Goal: Transaction & Acquisition: Subscribe to service/newsletter

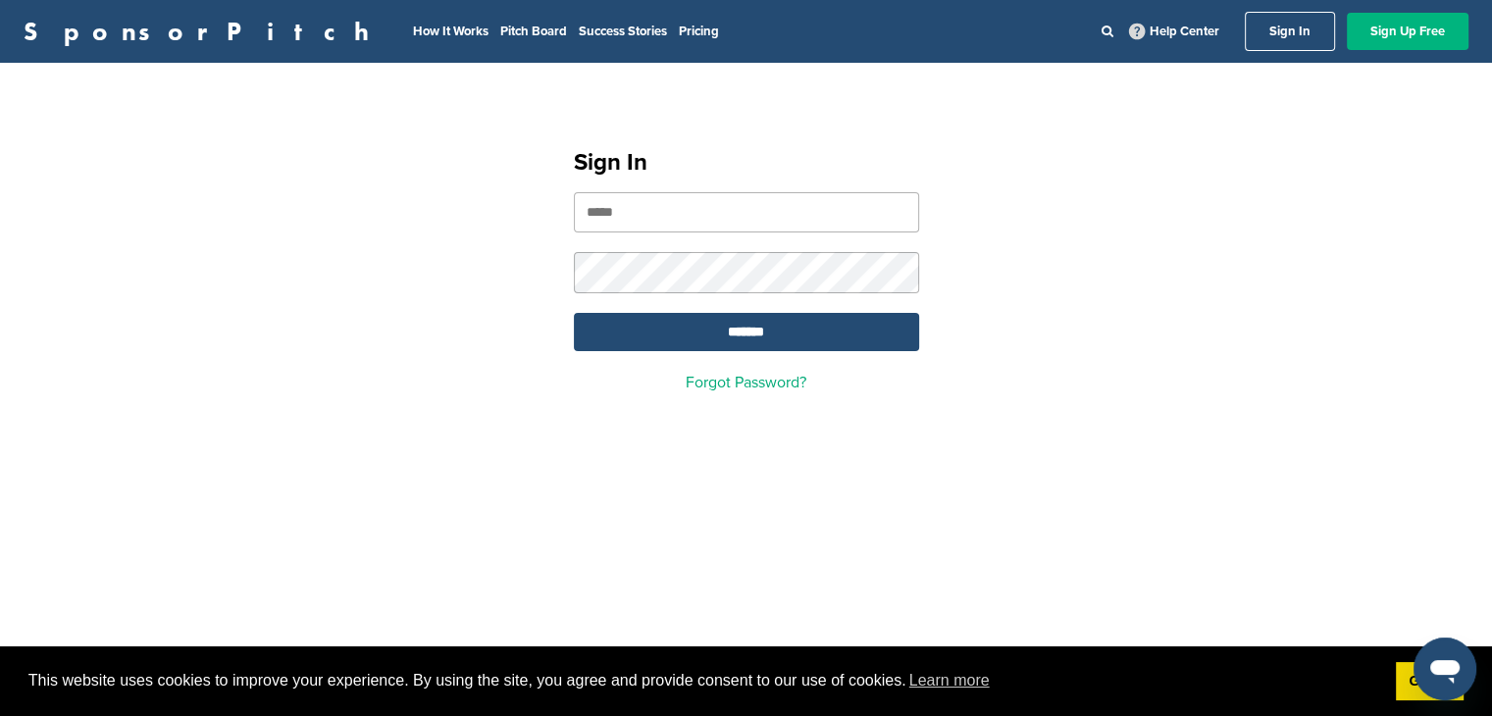
click at [1397, 35] on link "Sign Up Free" at bounding box center [1408, 31] width 122 height 37
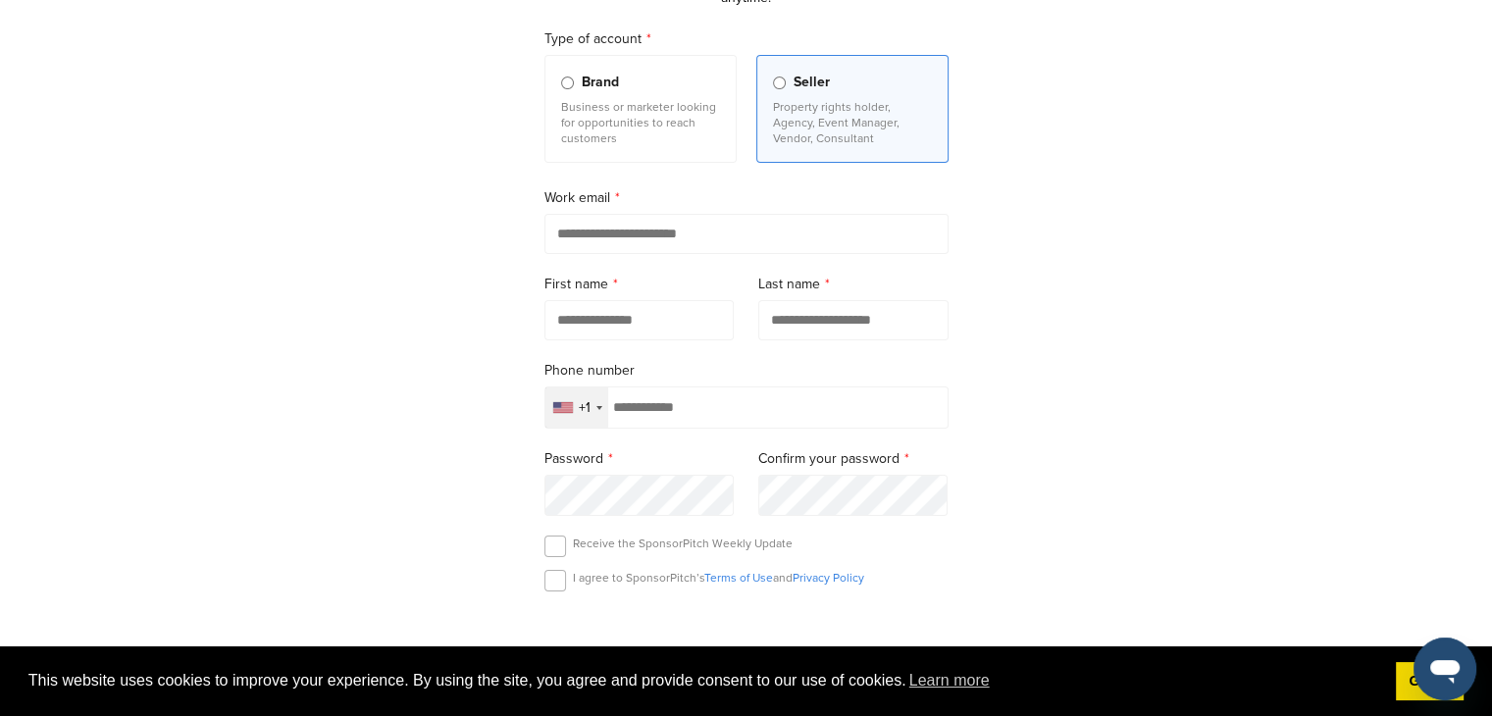
scroll to position [192, 0]
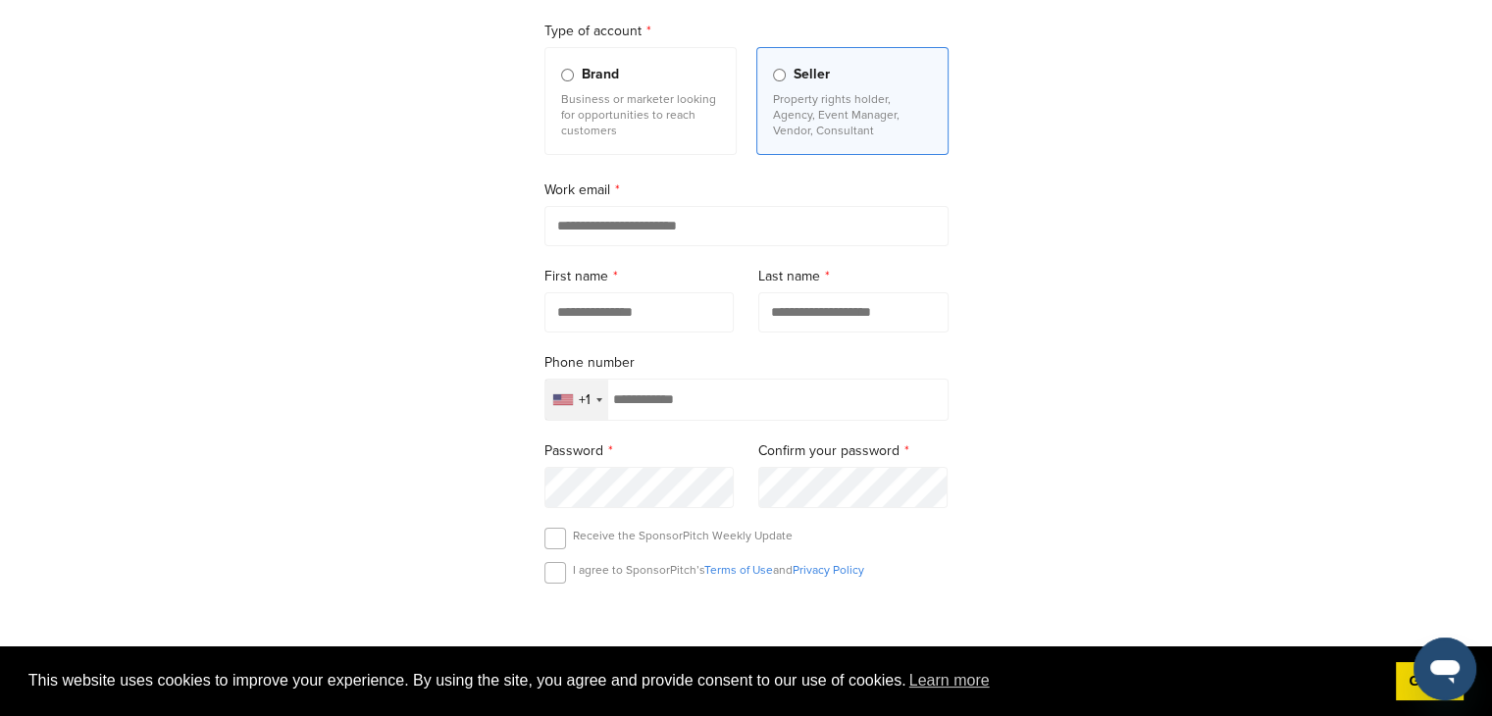
click at [871, 251] on form "Type of account Brand Business or marketer looking for opportunities to reach c…" at bounding box center [746, 377] width 404 height 712
click at [847, 209] on input "email" at bounding box center [746, 226] width 404 height 40
type input "**********"
click at [715, 311] on input "text" at bounding box center [639, 312] width 190 height 40
type input "*****"
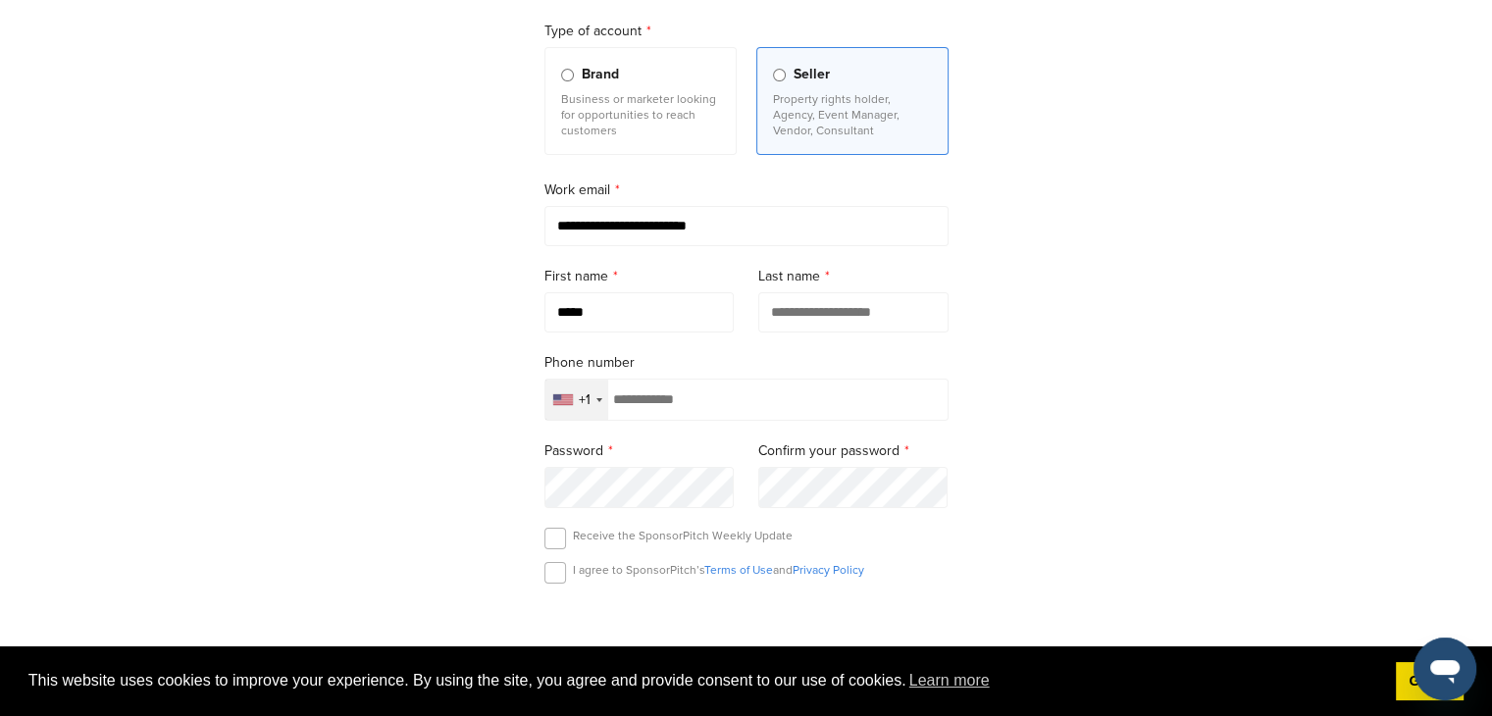
click at [836, 299] on input "text" at bounding box center [853, 312] width 190 height 40
type input "*"
type input "*******"
click at [738, 413] on input "tel" at bounding box center [746, 400] width 404 height 42
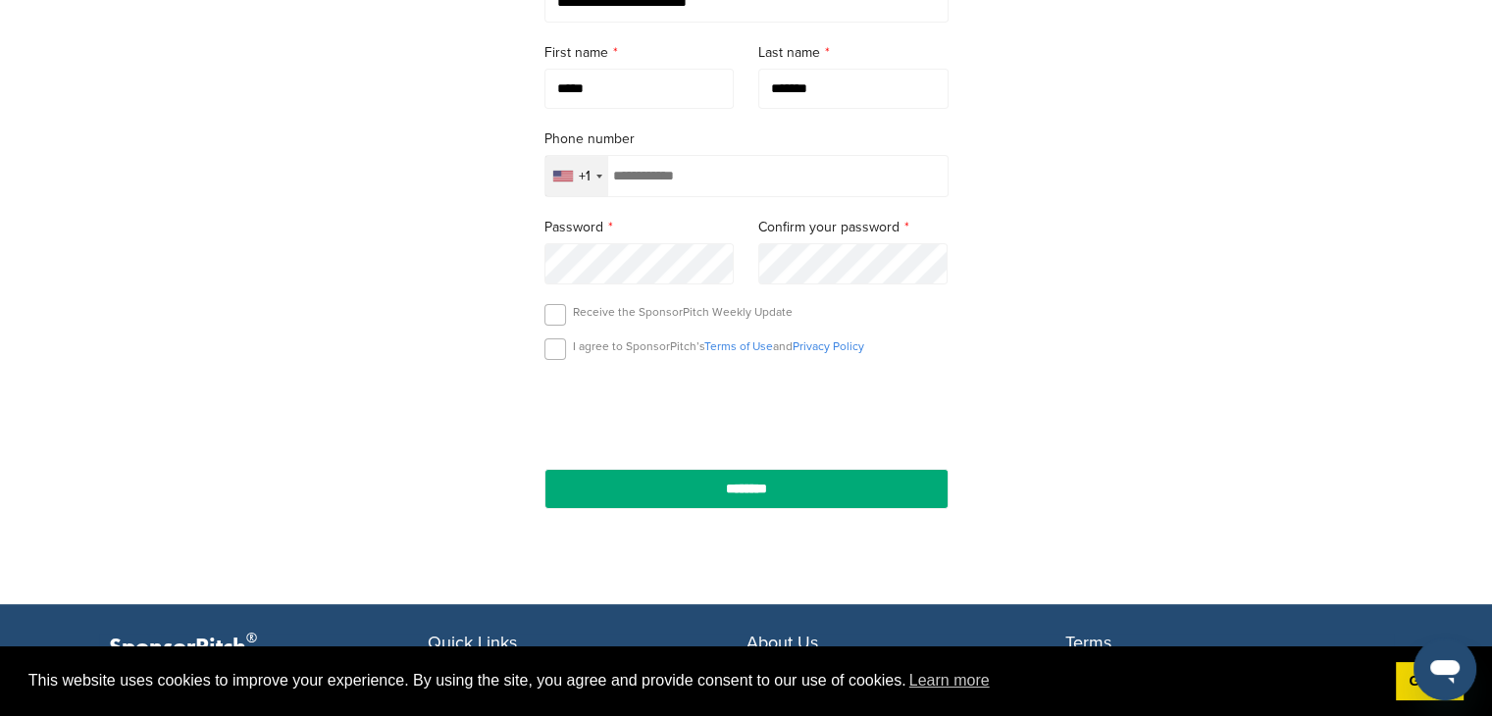
scroll to position [424, 0]
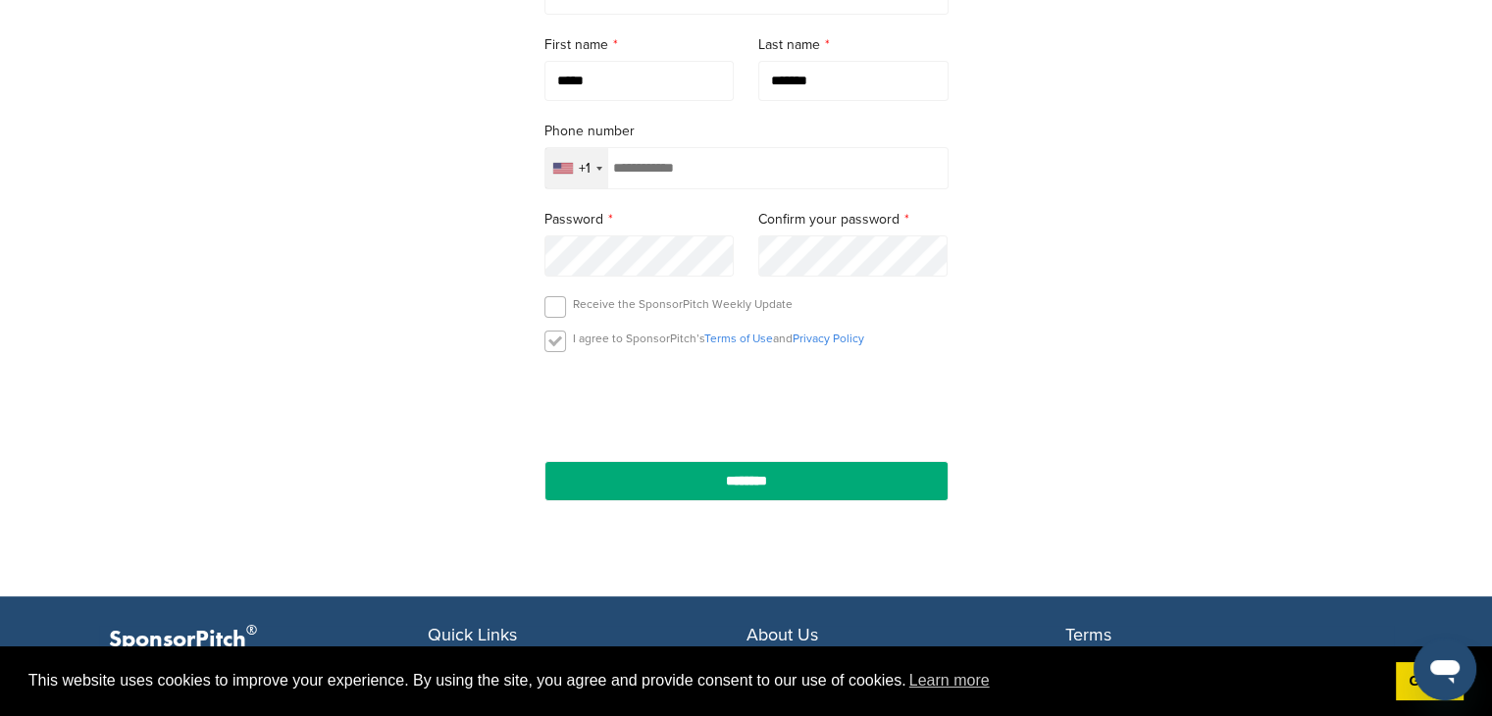
click at [549, 337] on label at bounding box center [555, 342] width 22 height 22
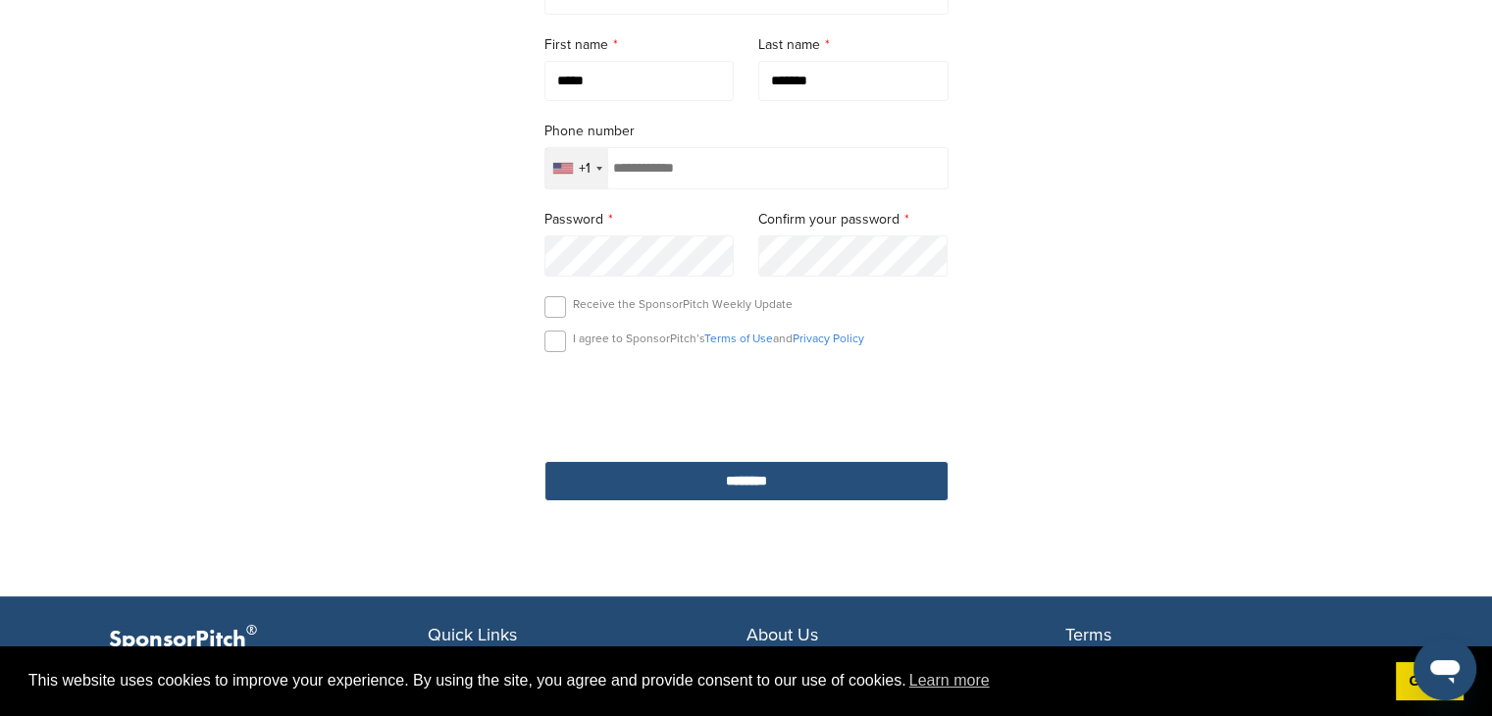
click at [693, 479] on input "********" at bounding box center [746, 481] width 404 height 40
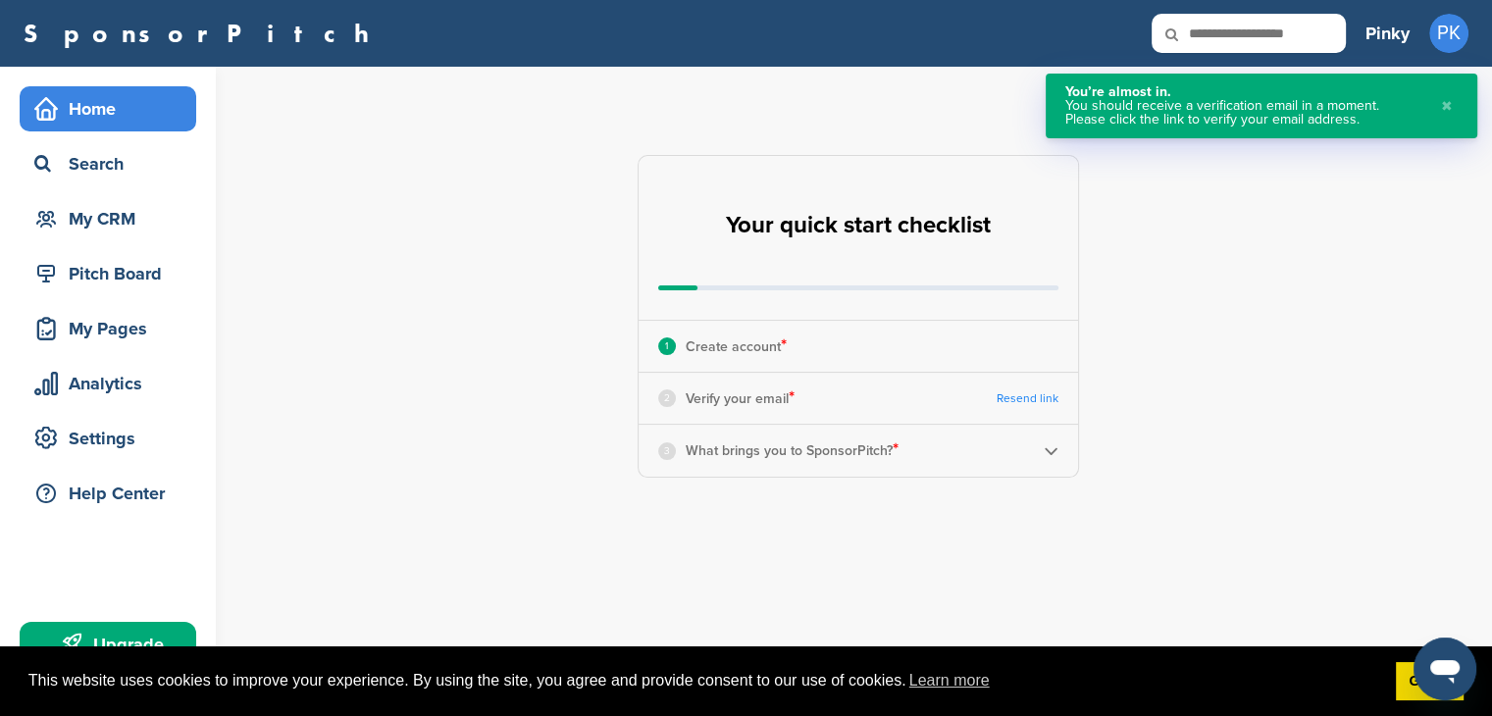
click at [1447, 97] on button "✖" at bounding box center [1447, 105] width 22 height 41
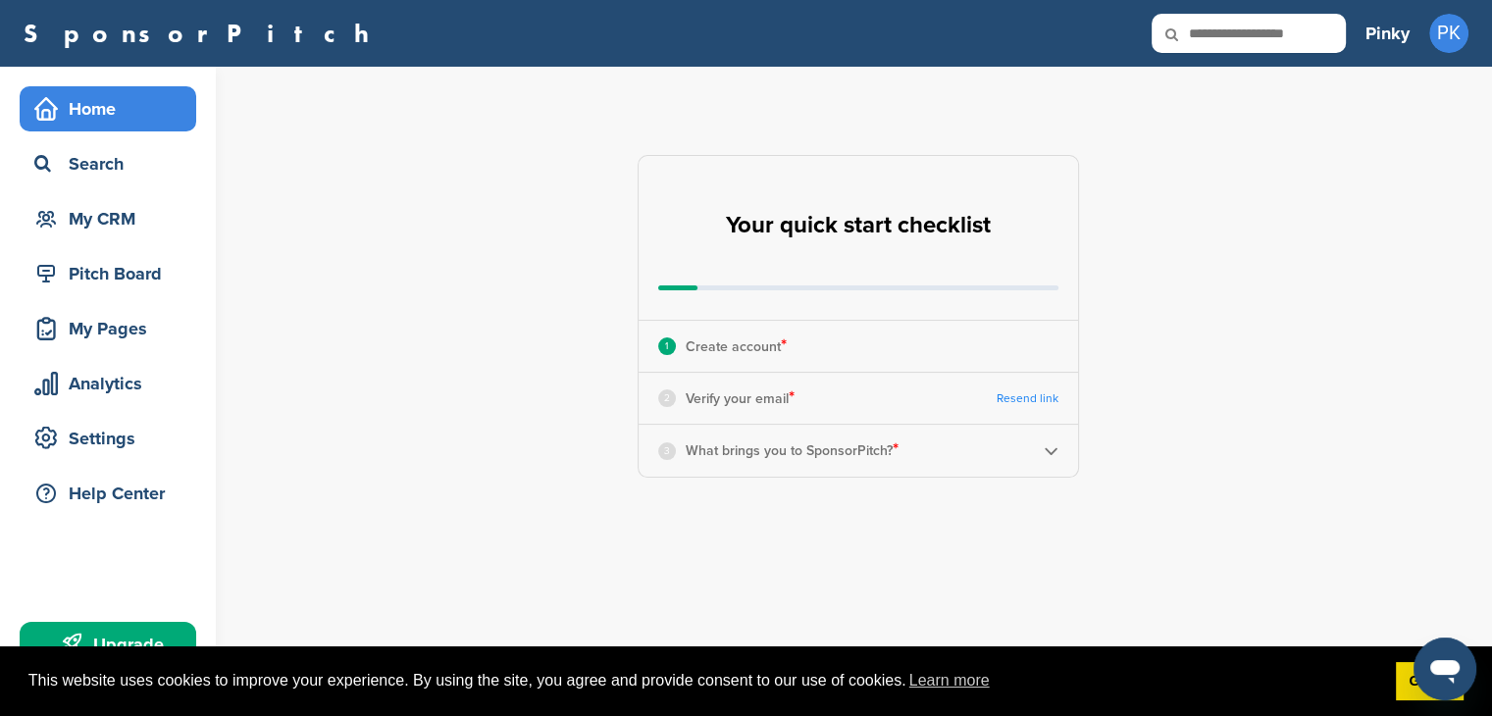
click at [163, 105] on div "Home" at bounding box center [112, 108] width 167 height 35
click at [1375, 32] on h3 "Pinky" at bounding box center [1387, 33] width 44 height 27
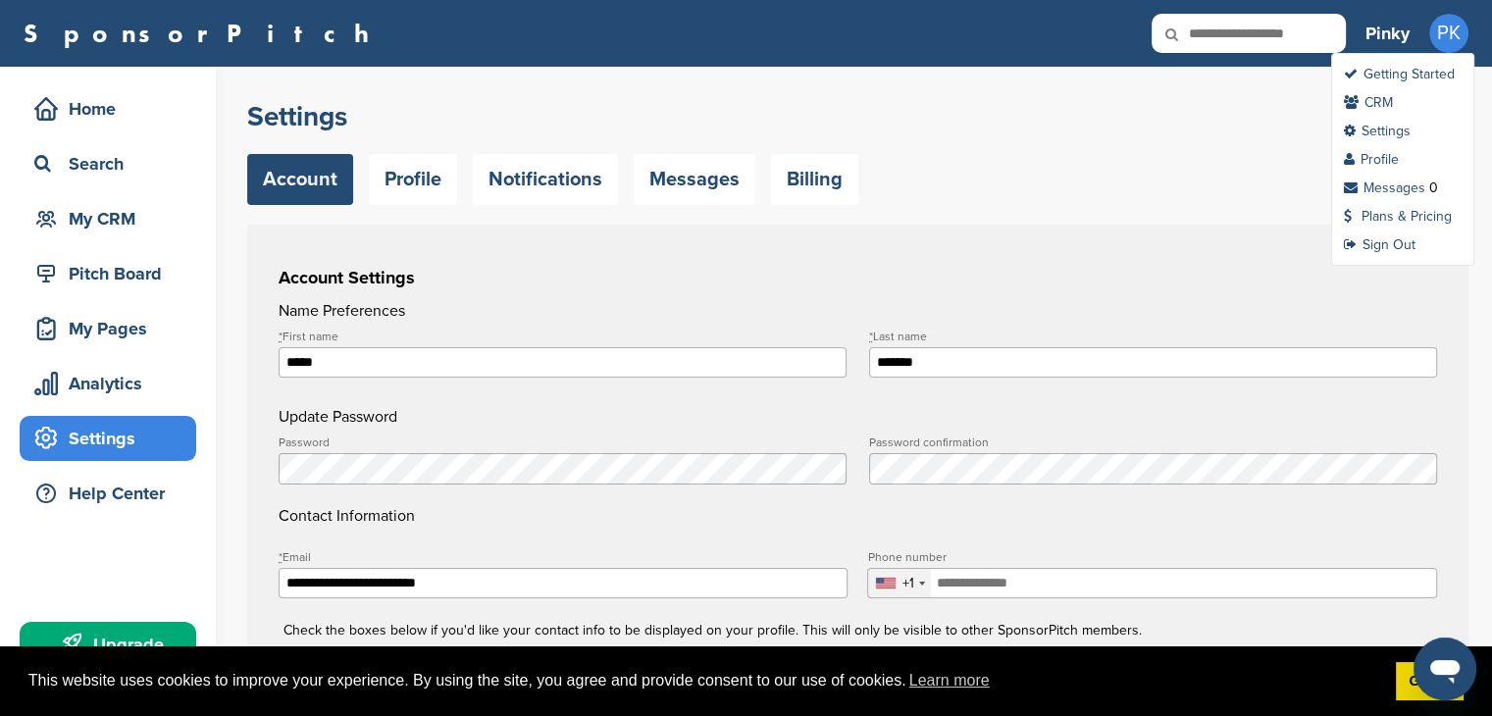
click at [1461, 24] on span "PK" at bounding box center [1448, 33] width 39 height 39
click at [1428, 77] on link "Getting Started" at bounding box center [1399, 74] width 111 height 17
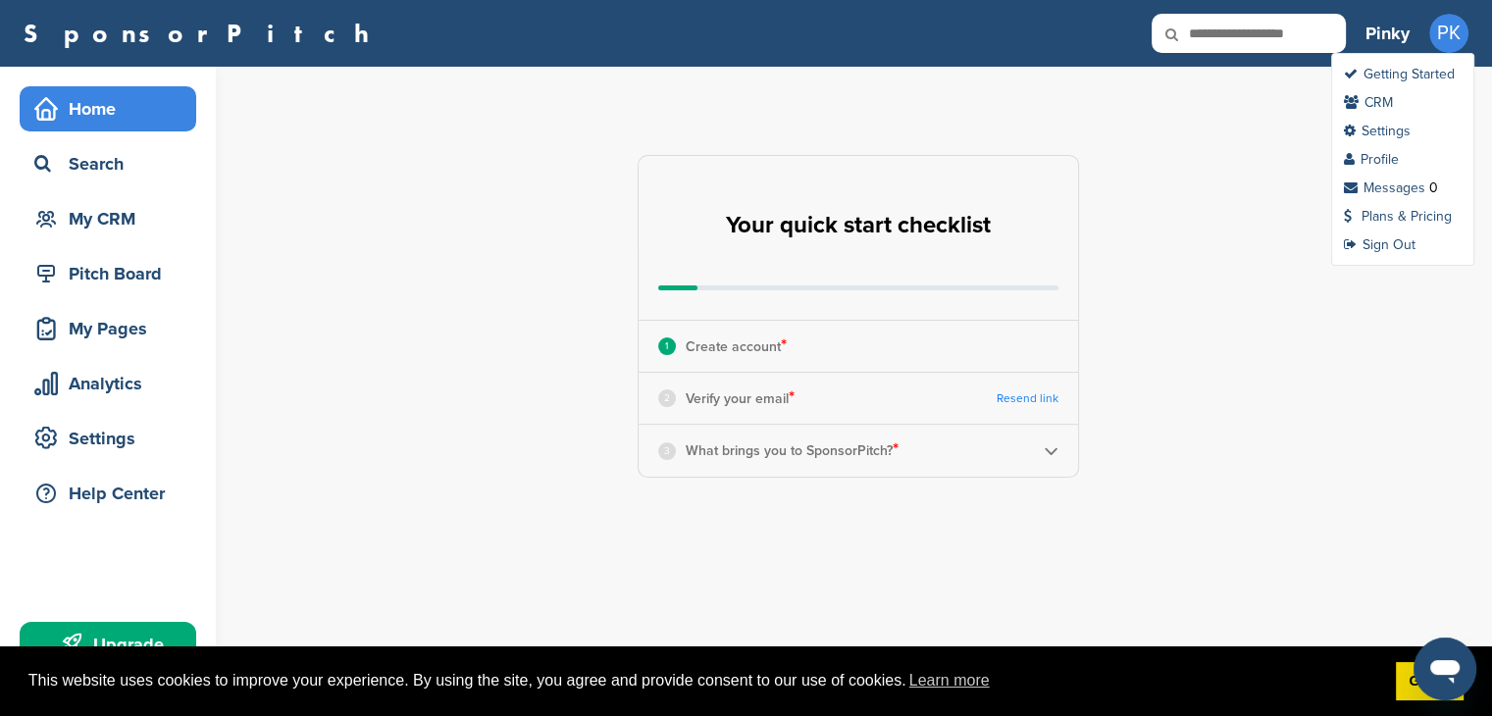
click at [1437, 40] on span "PK" at bounding box center [1448, 33] width 39 height 39
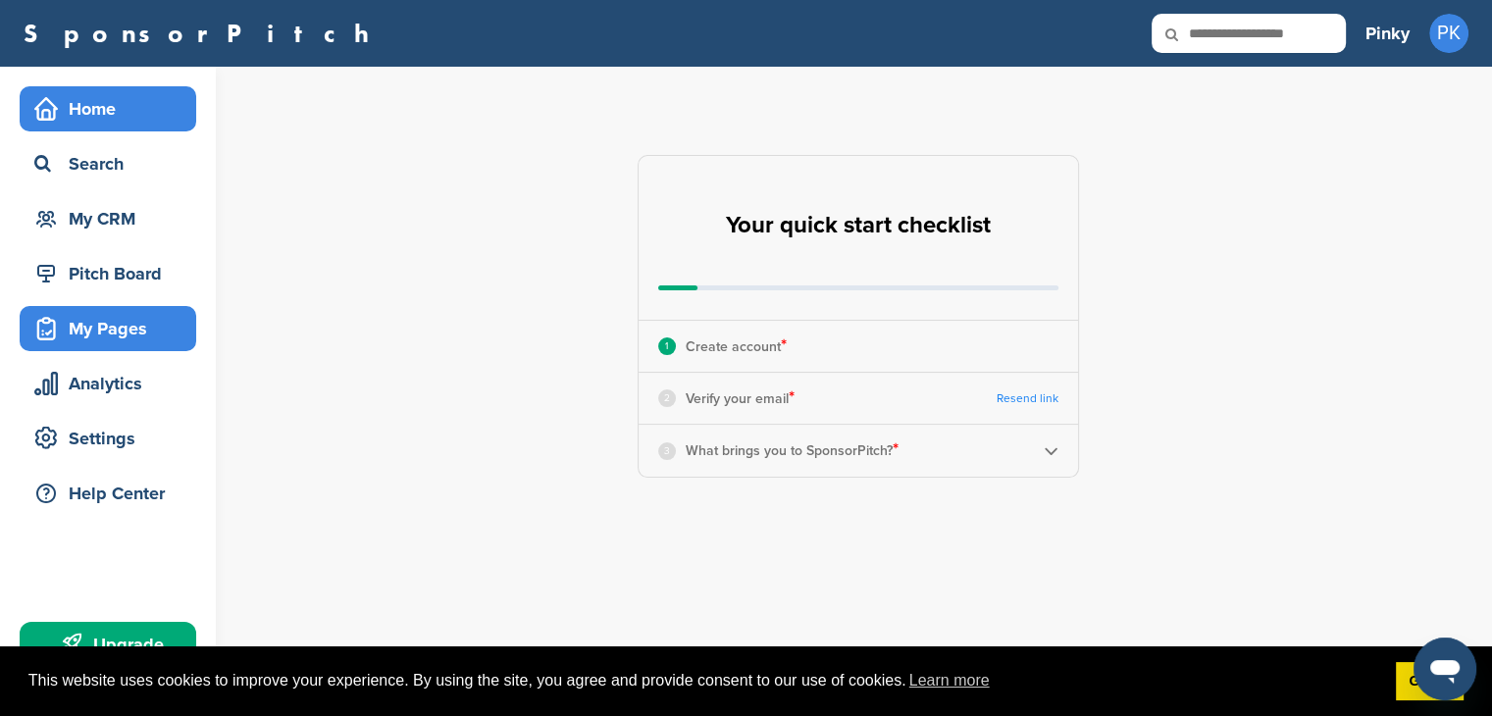
click at [145, 338] on div "My Pages" at bounding box center [112, 328] width 167 height 35
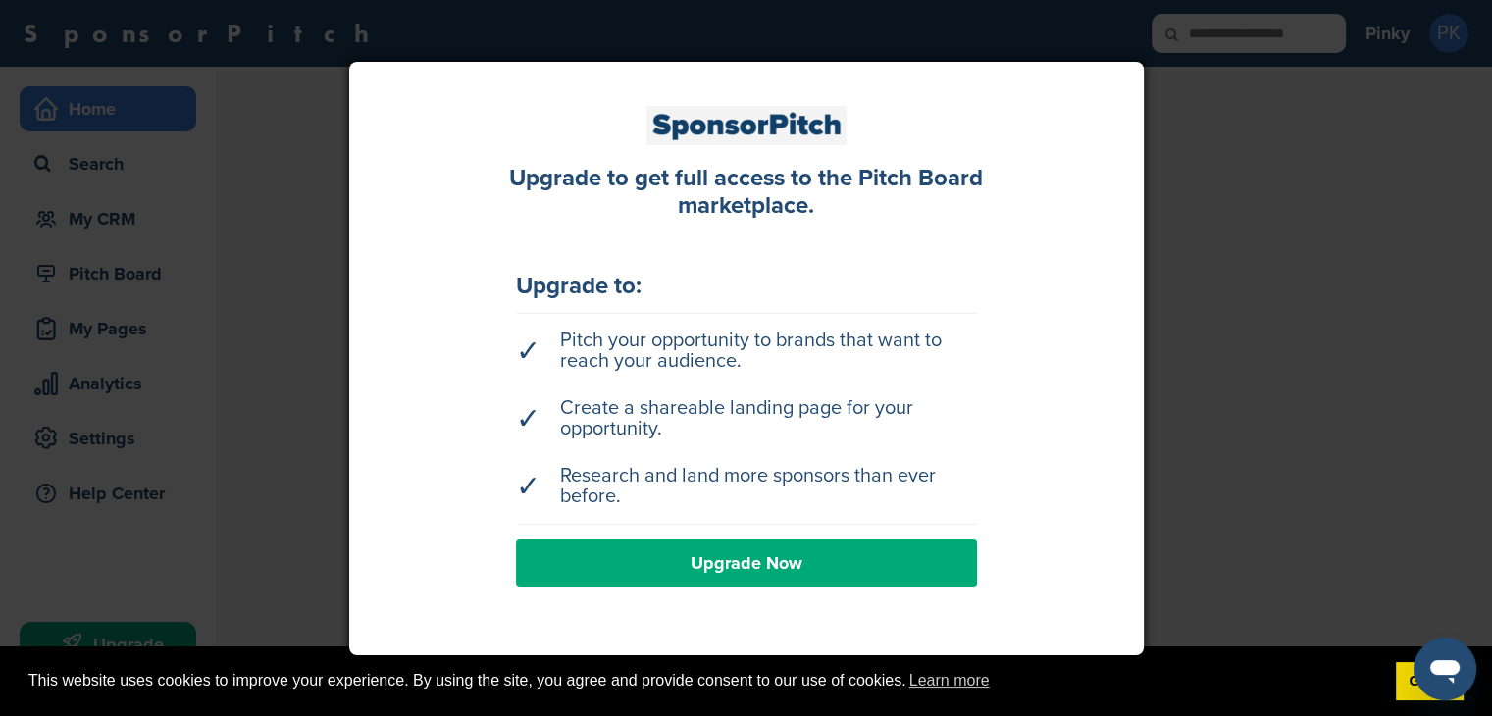
click at [266, 576] on div at bounding box center [746, 358] width 1492 height 716
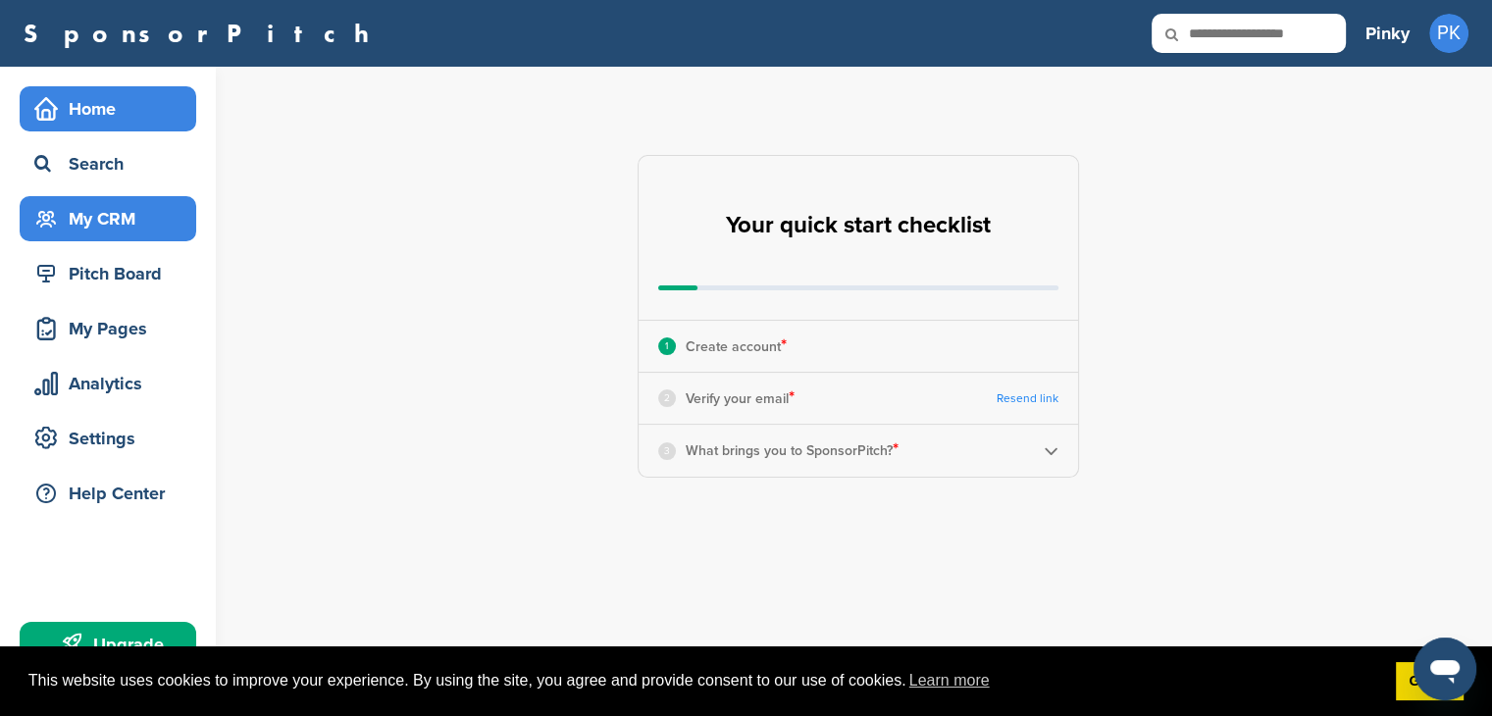
click at [154, 219] on div "My CRM" at bounding box center [112, 218] width 167 height 35
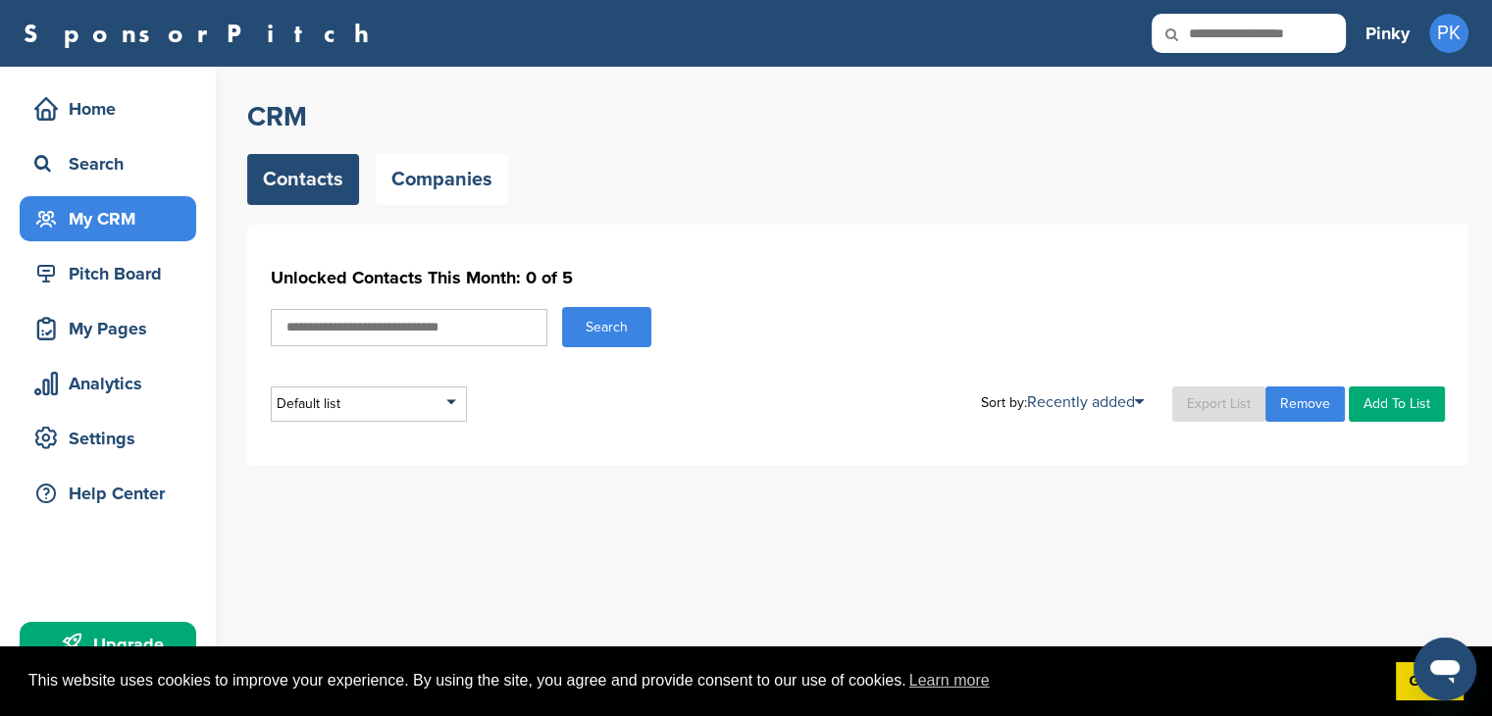
click at [1387, 397] on link "Add To List" at bounding box center [1397, 403] width 96 height 35
click at [1393, 412] on link "Add To List" at bounding box center [1397, 403] width 96 height 35
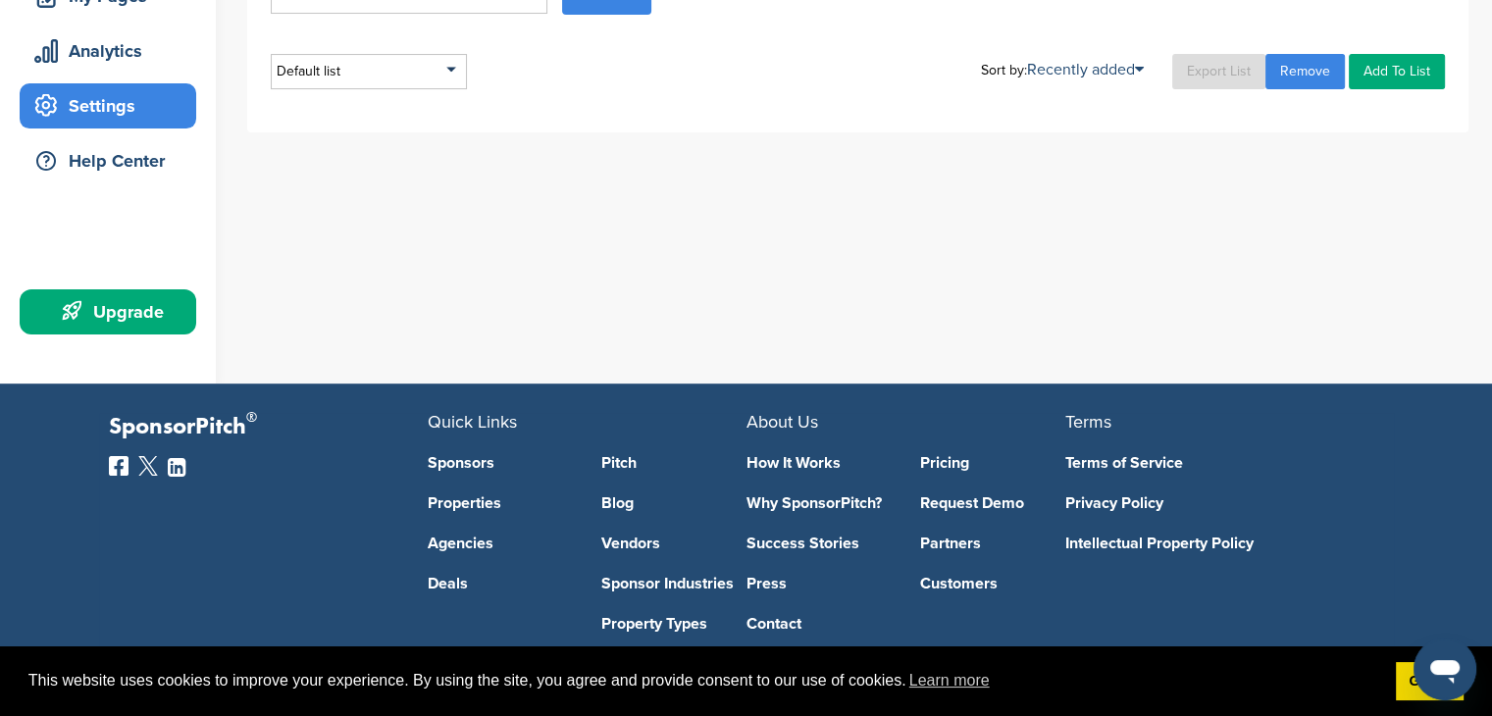
scroll to position [333, 0]
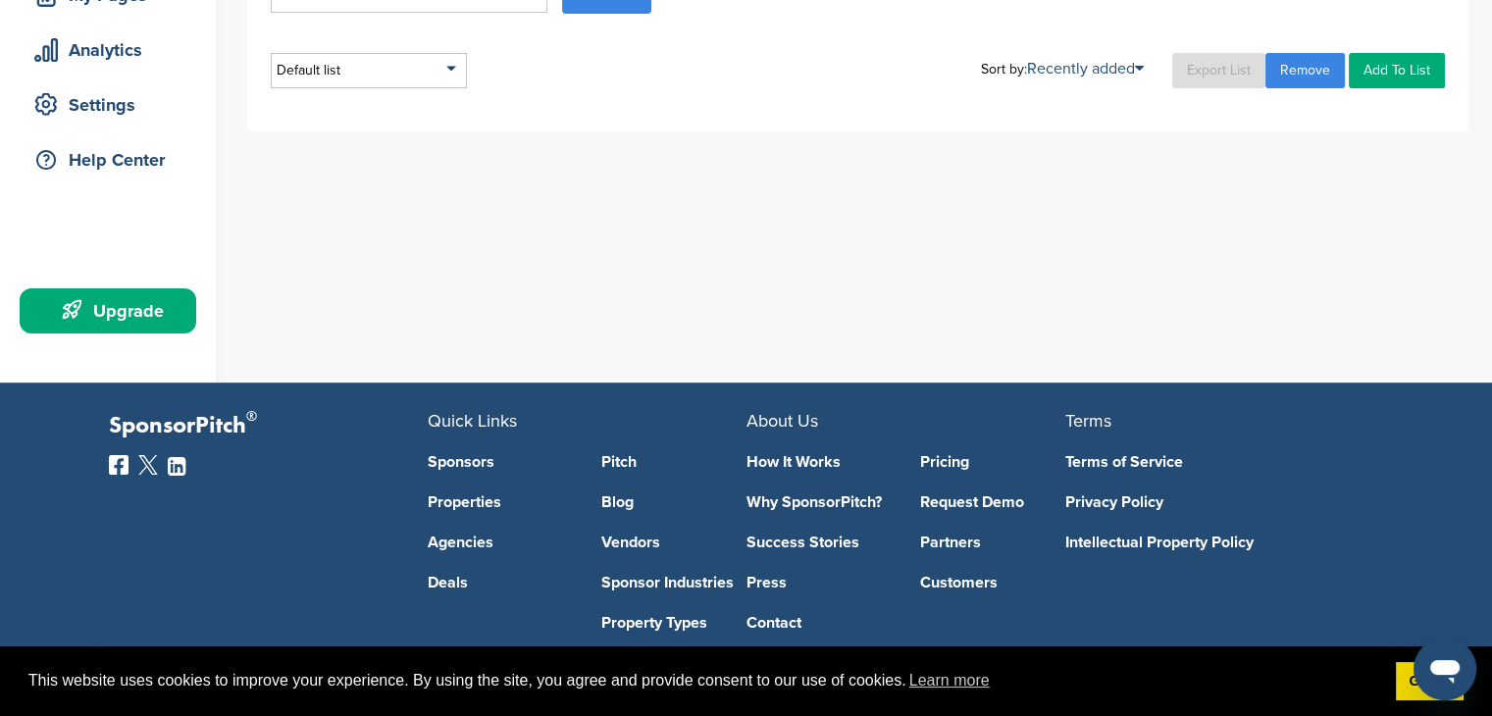
click at [154, 318] on div "Upgrade" at bounding box center [112, 310] width 167 height 35
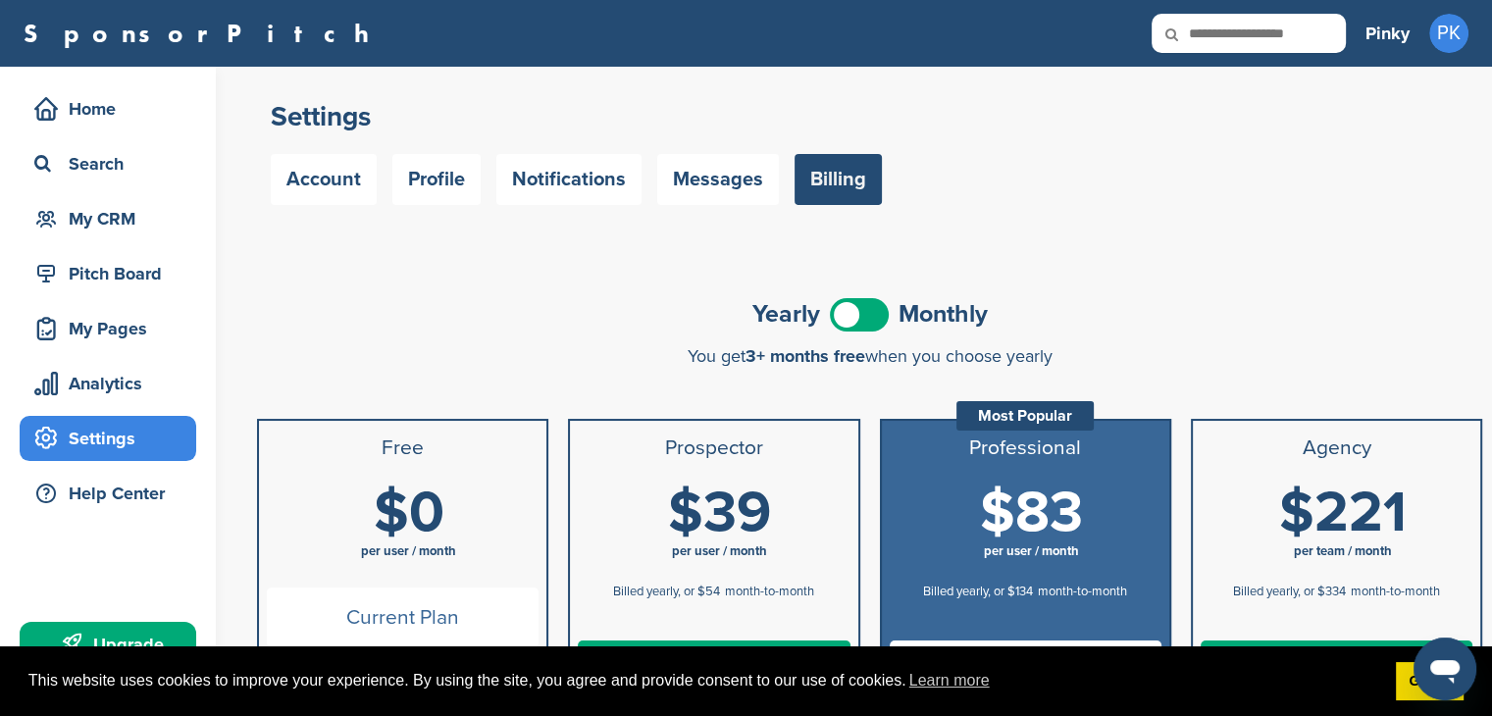
scroll to position [289, 0]
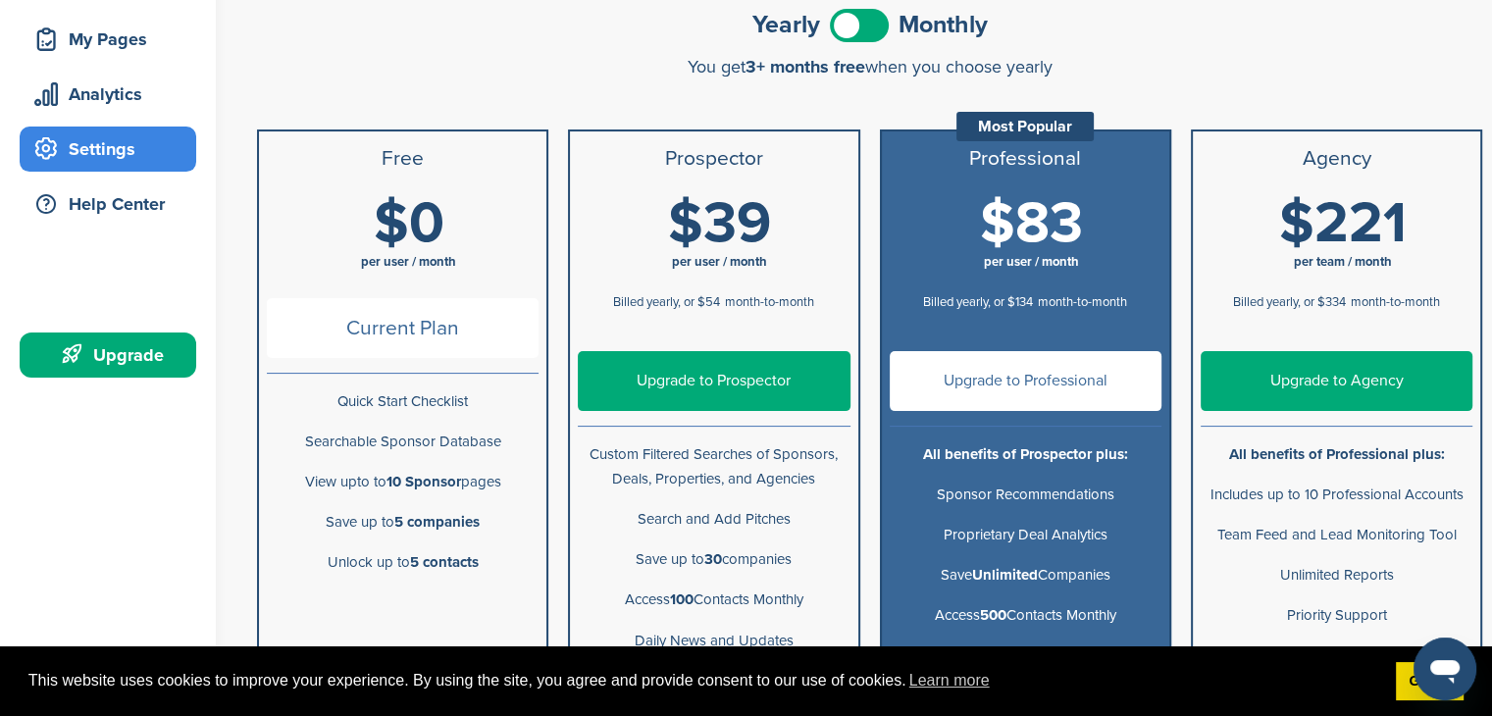
click at [389, 327] on span "Current Plan" at bounding box center [403, 328] width 272 height 60
click at [391, 350] on span "Current Plan" at bounding box center [403, 328] width 272 height 60
click at [401, 327] on span "Current Plan" at bounding box center [403, 328] width 272 height 60
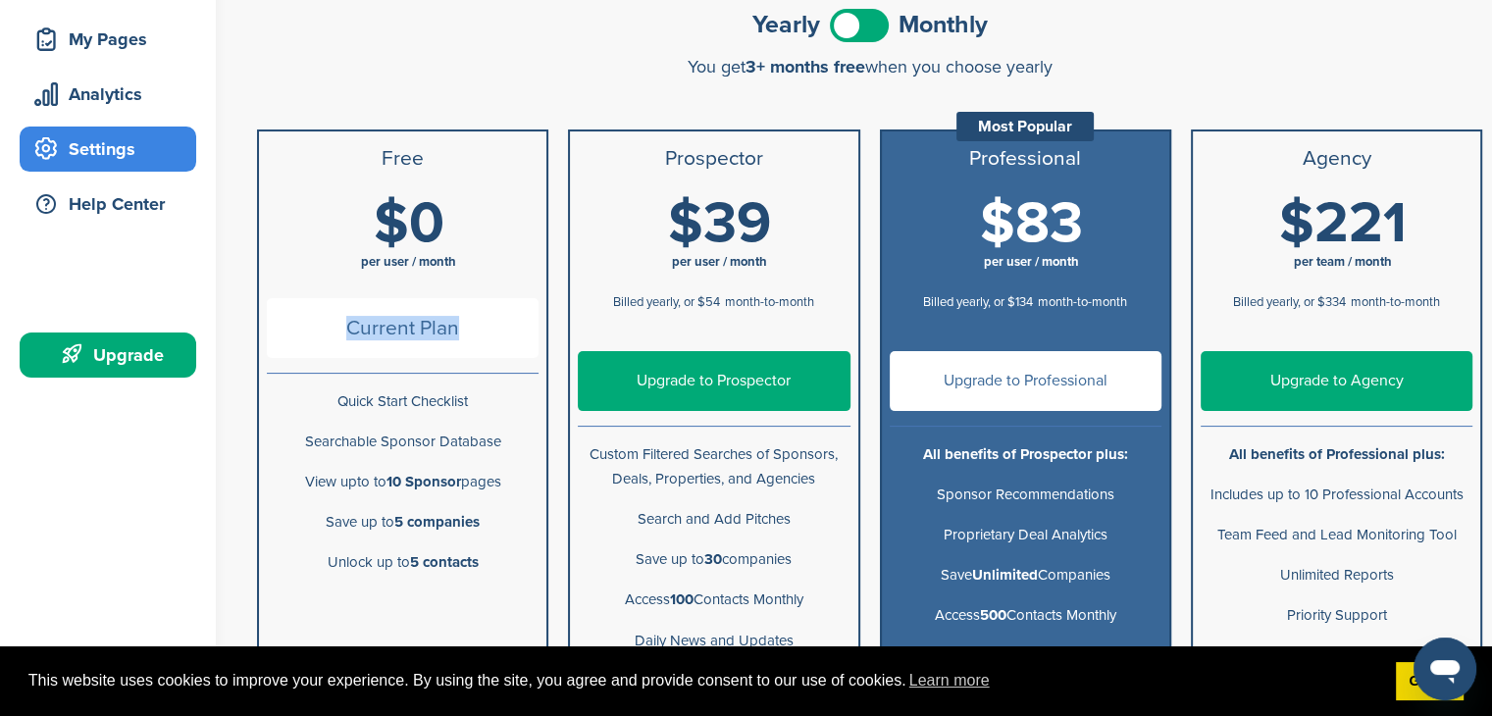
click at [401, 327] on span "Current Plan" at bounding box center [403, 328] width 272 height 60
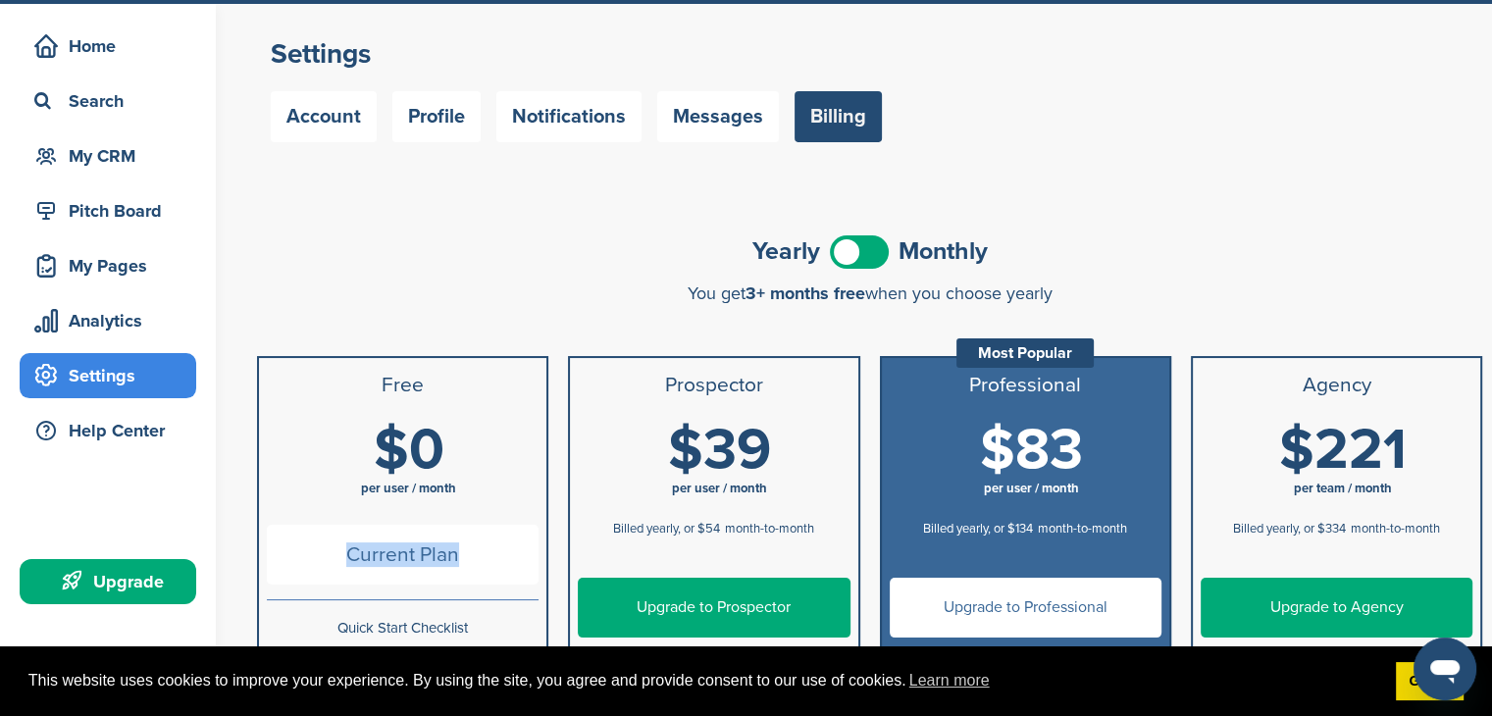
scroll to position [0, 0]
